Goal: Task Accomplishment & Management: Manage account settings

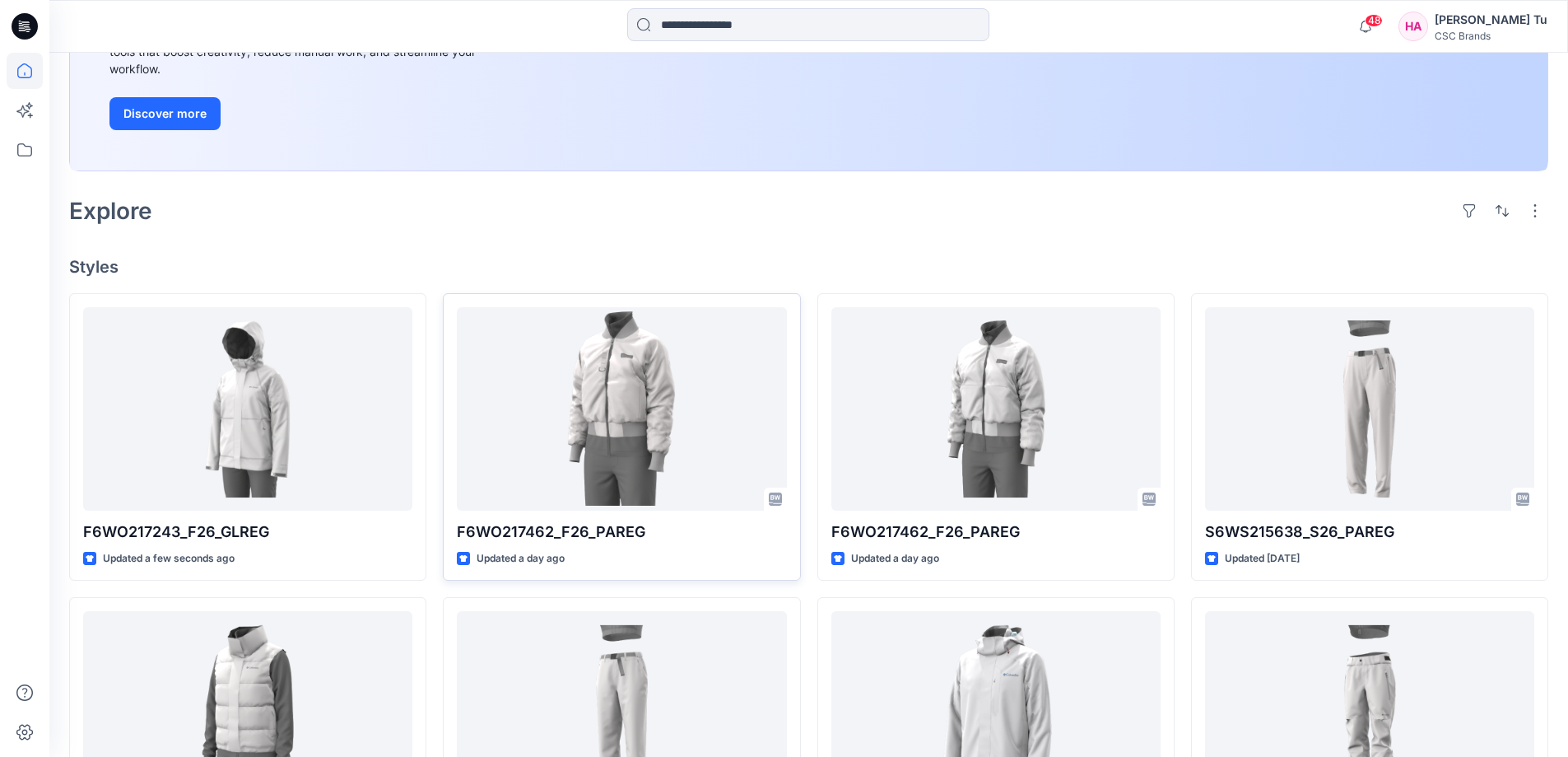
scroll to position [330, 0]
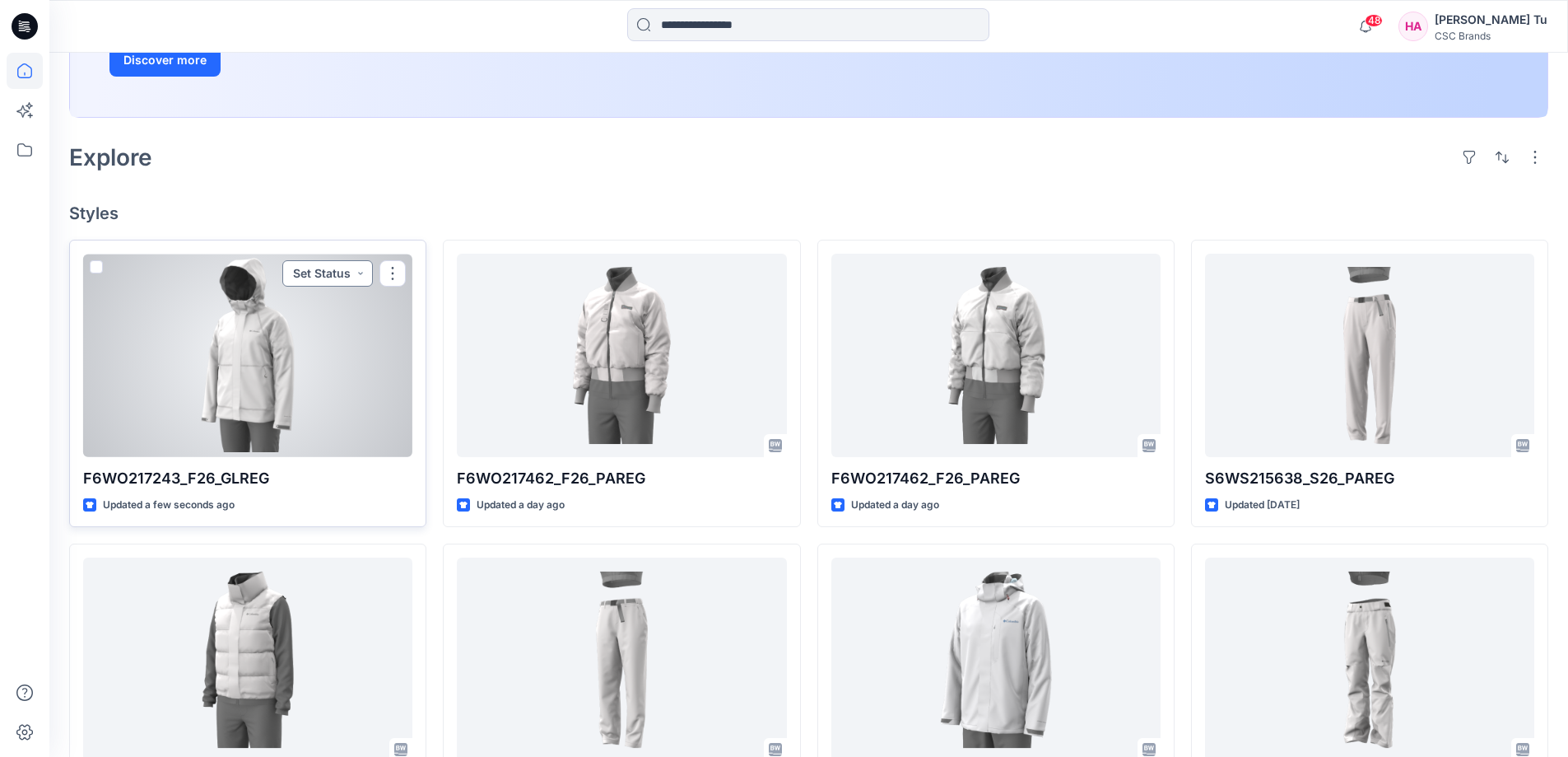
click at [362, 273] on button "Set Status" at bounding box center [328, 273] width 91 height 26
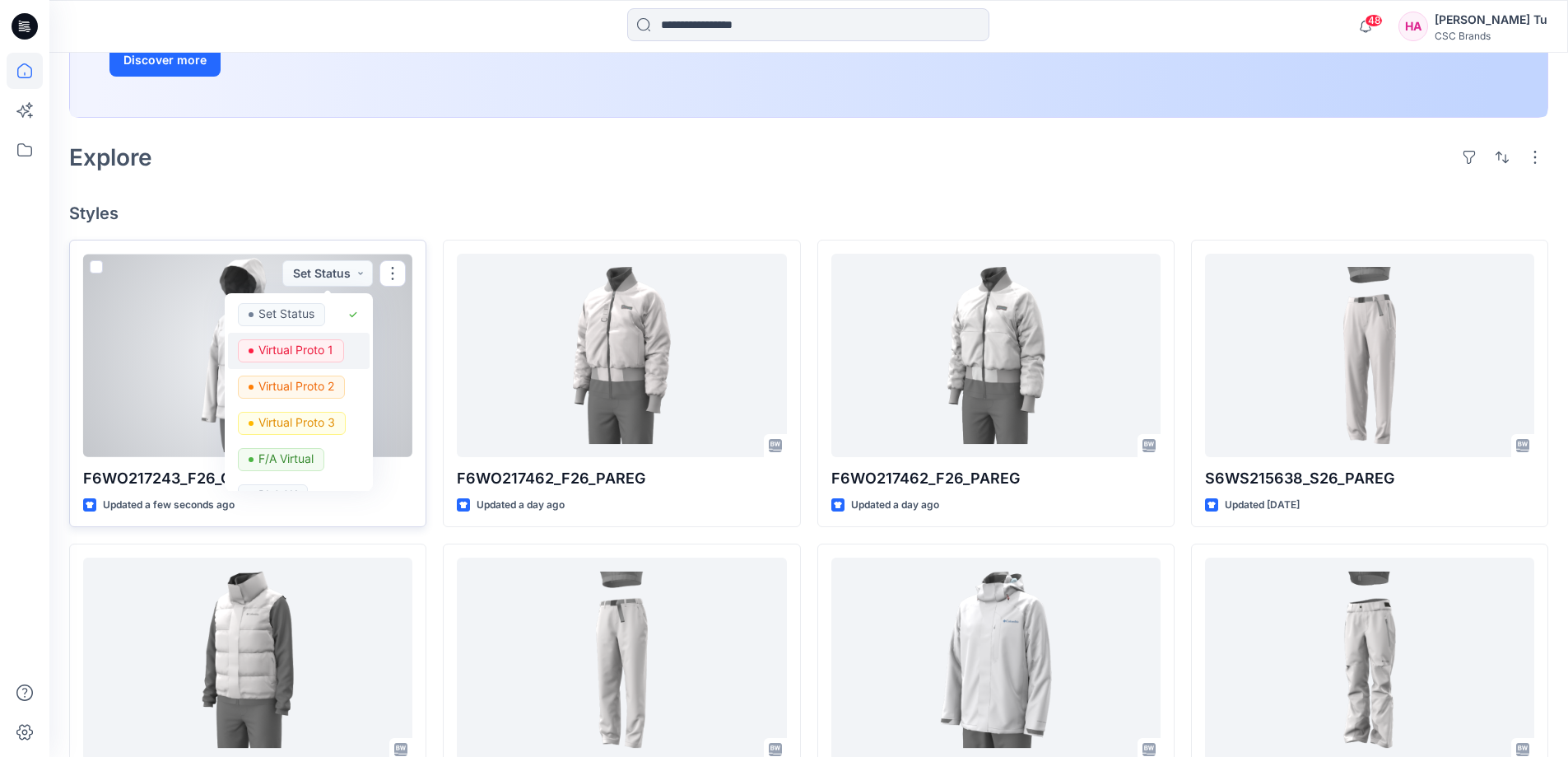
click at [320, 340] on p "Virtual Proto 1" at bounding box center [295, 350] width 75 height 22
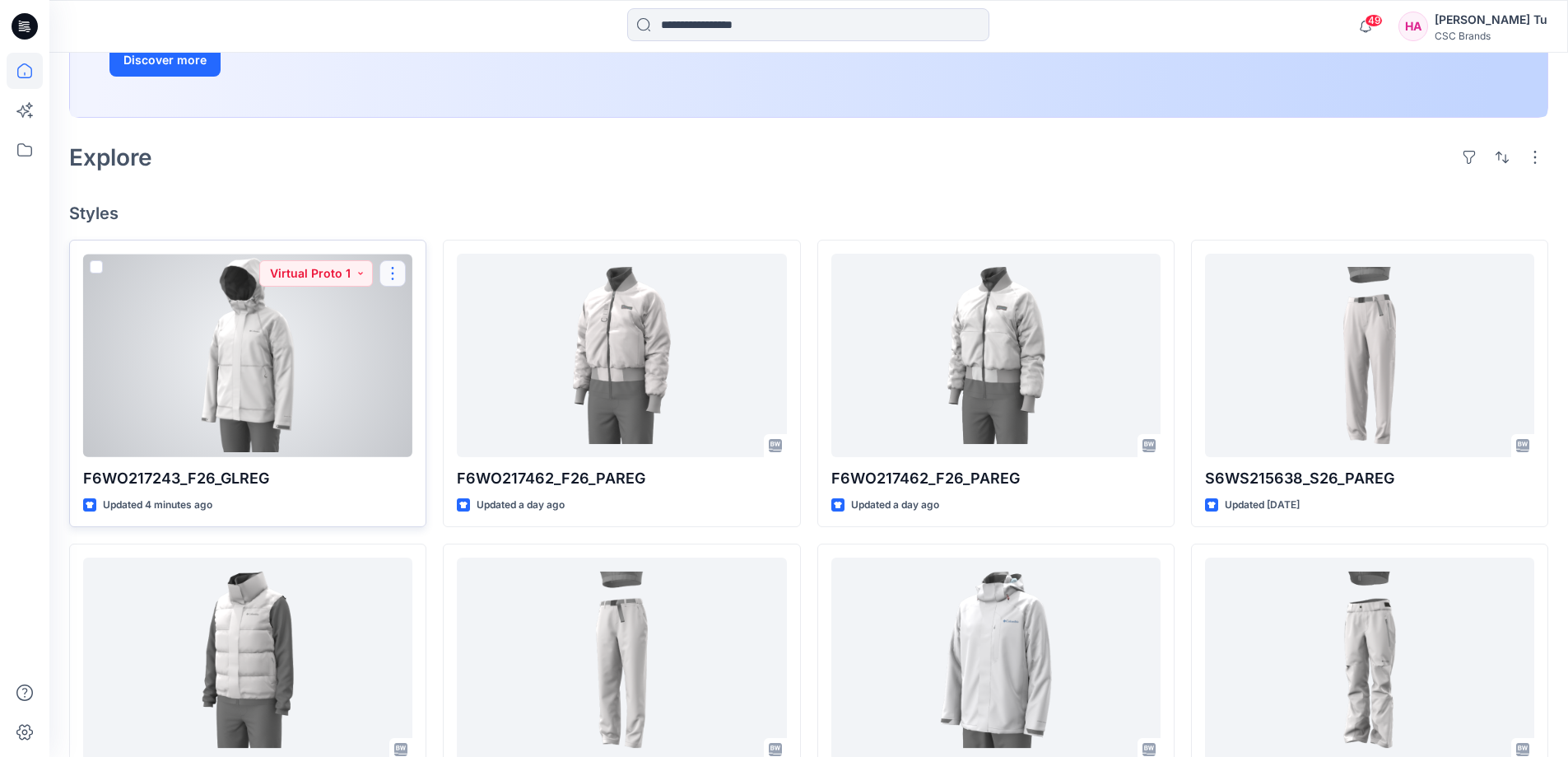
click at [393, 270] on button "button" at bounding box center [392, 273] width 26 height 26
click at [408, 308] on button "Edit" at bounding box center [471, 311] width 178 height 30
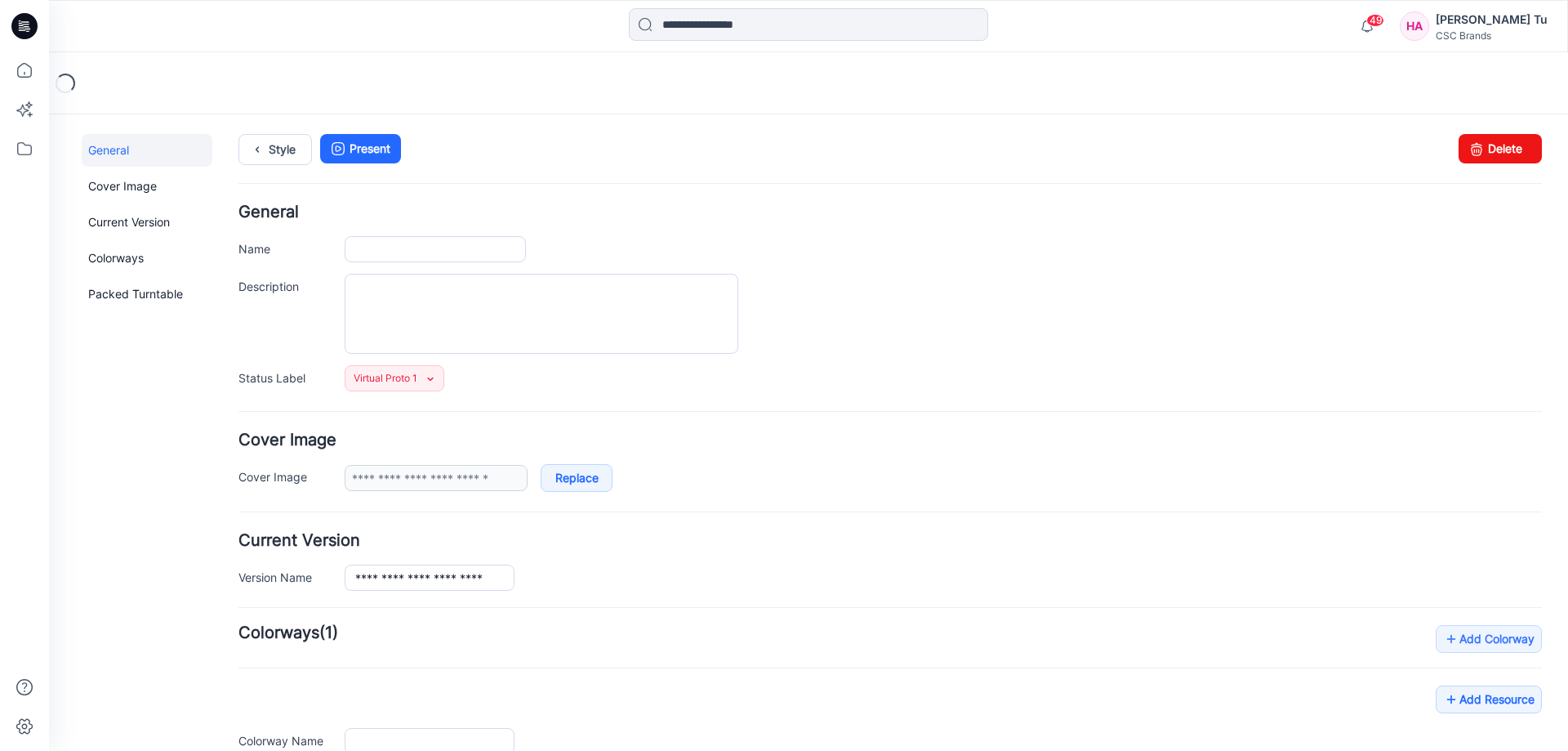
type input "**********"
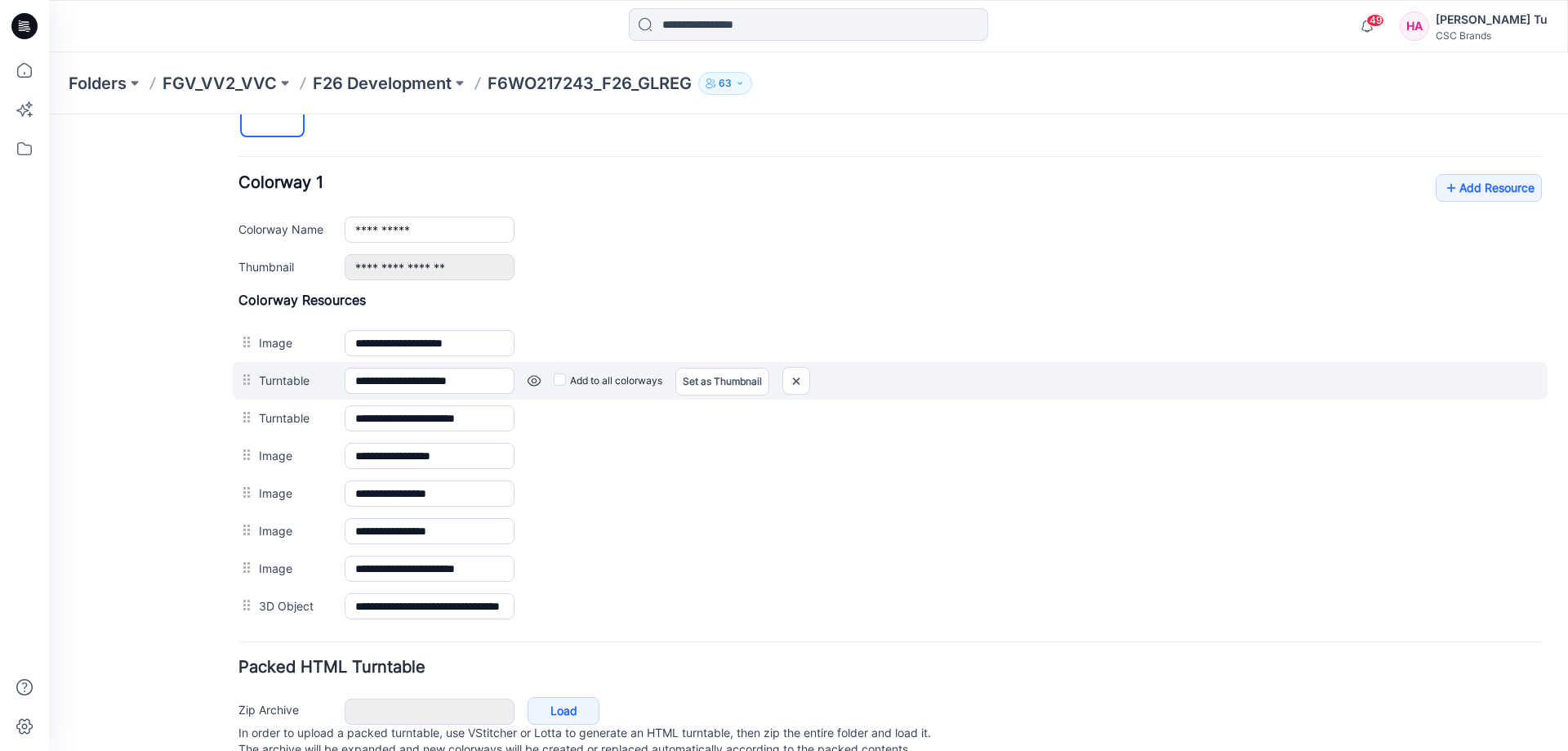
scroll to position [583, 0]
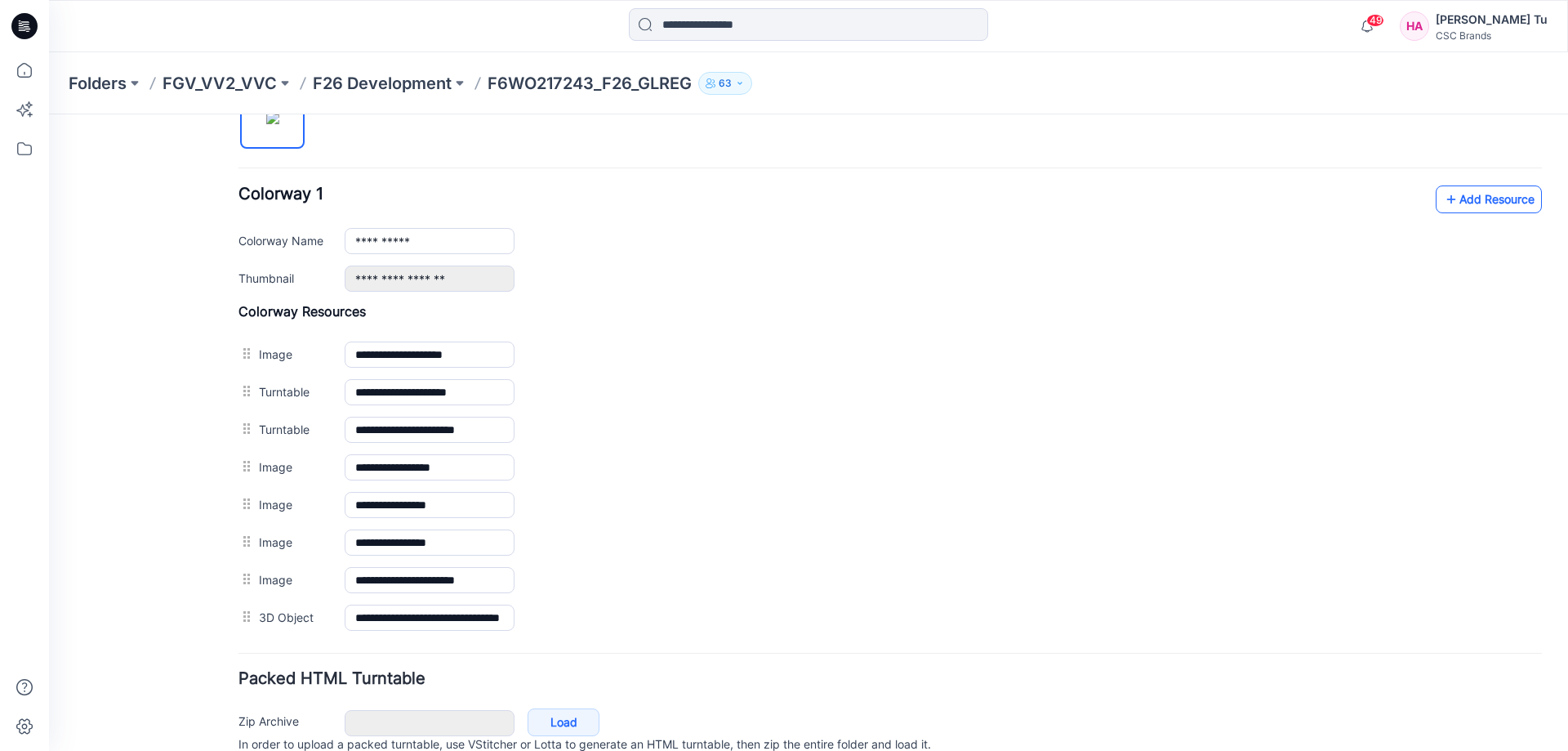
click at [1471, 202] on link "Add Resource" at bounding box center [1488, 199] width 106 height 28
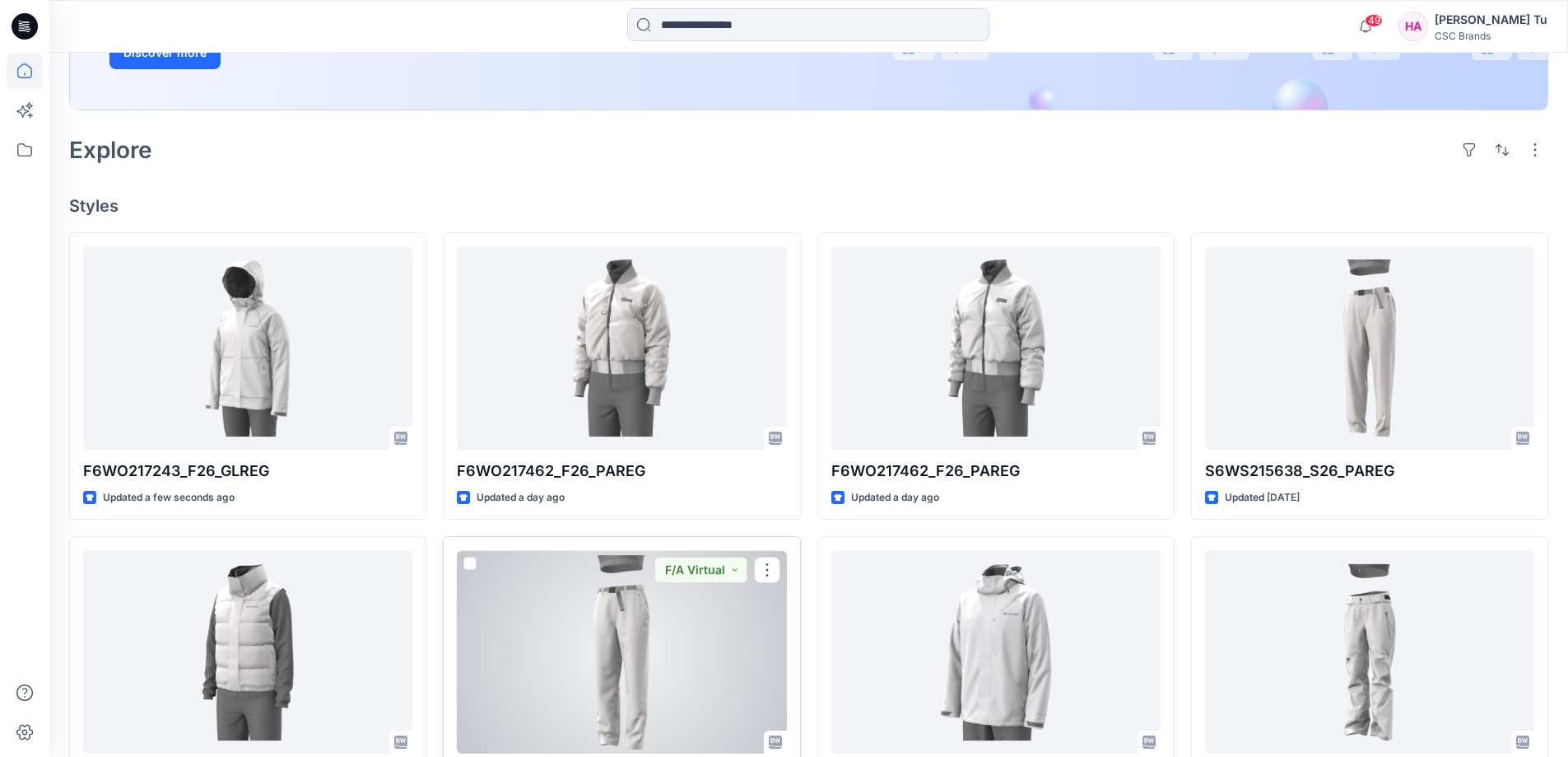
scroll to position [128, 0]
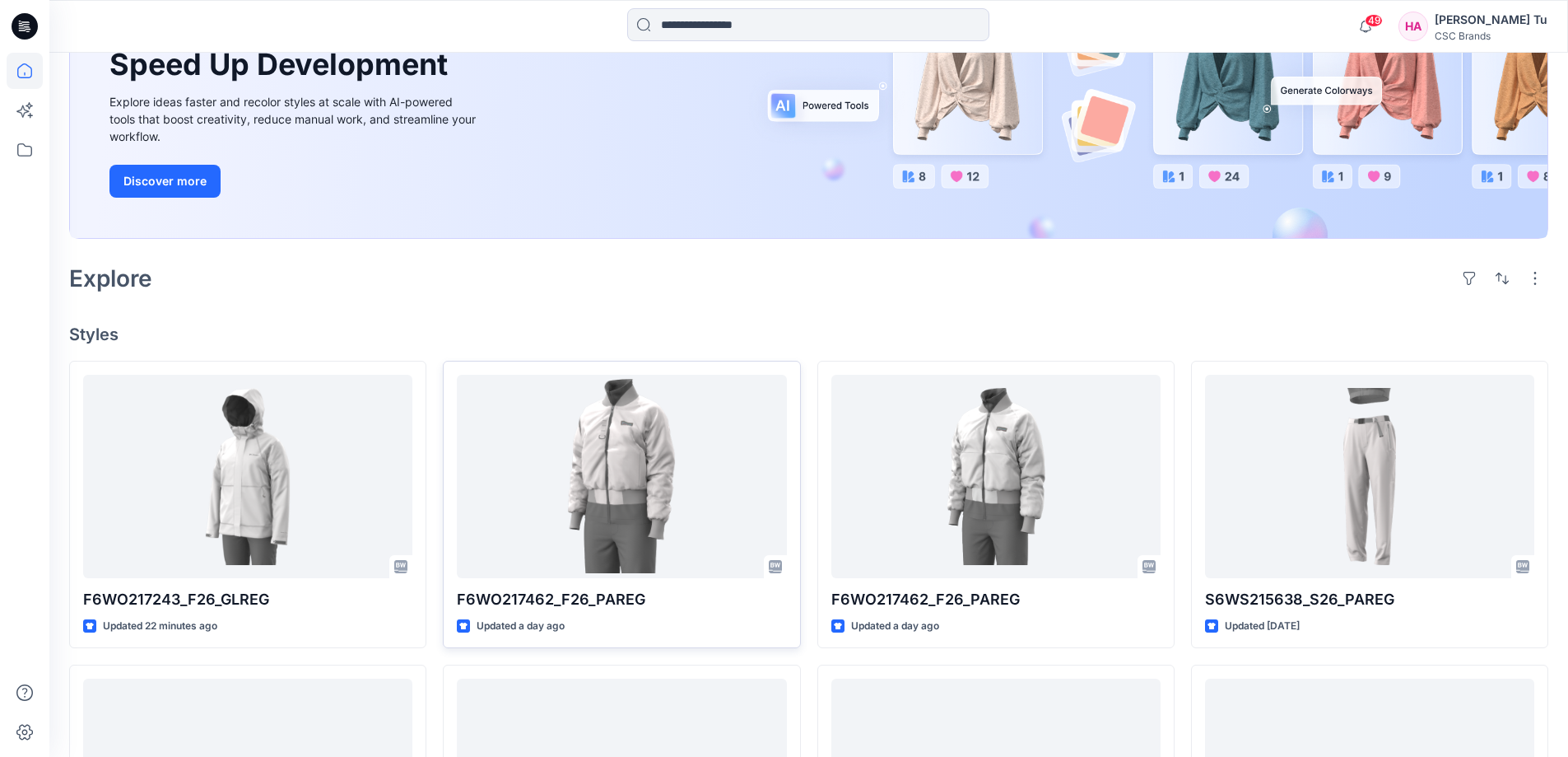
scroll to position [330, 0]
